Goal: Task Accomplishment & Management: Manage account settings

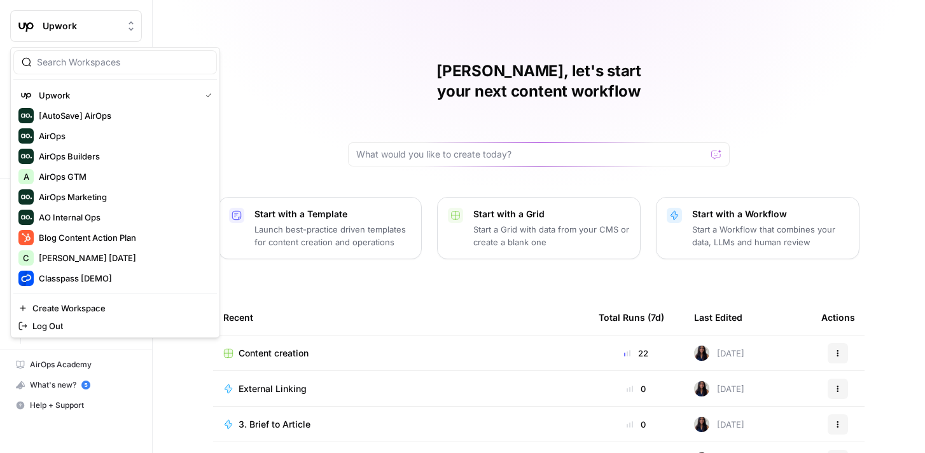
click at [104, 18] on button "Upwork" at bounding box center [76, 26] width 132 height 32
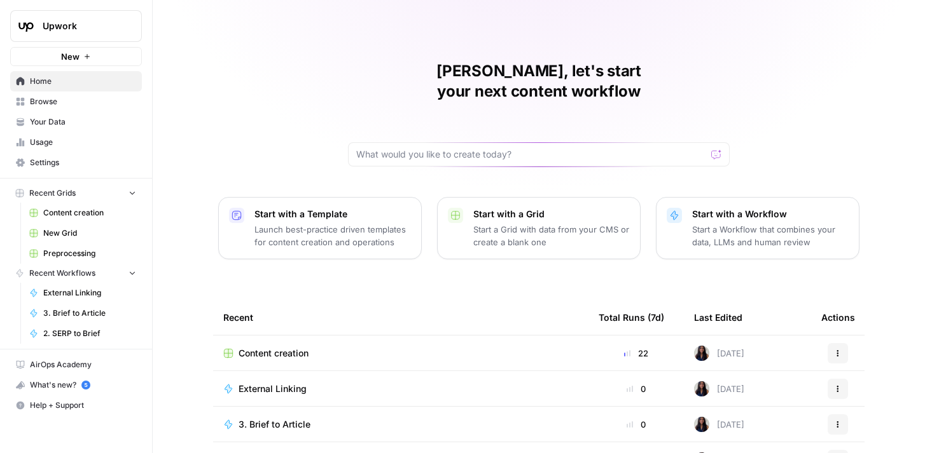
click at [210, 22] on div "[PERSON_NAME], let's start your next content workflow Start with a Template Lau…" at bounding box center [539, 302] width 772 height 605
click at [77, 159] on span "Settings" at bounding box center [83, 162] width 106 height 11
